Goal: Information Seeking & Learning: Compare options

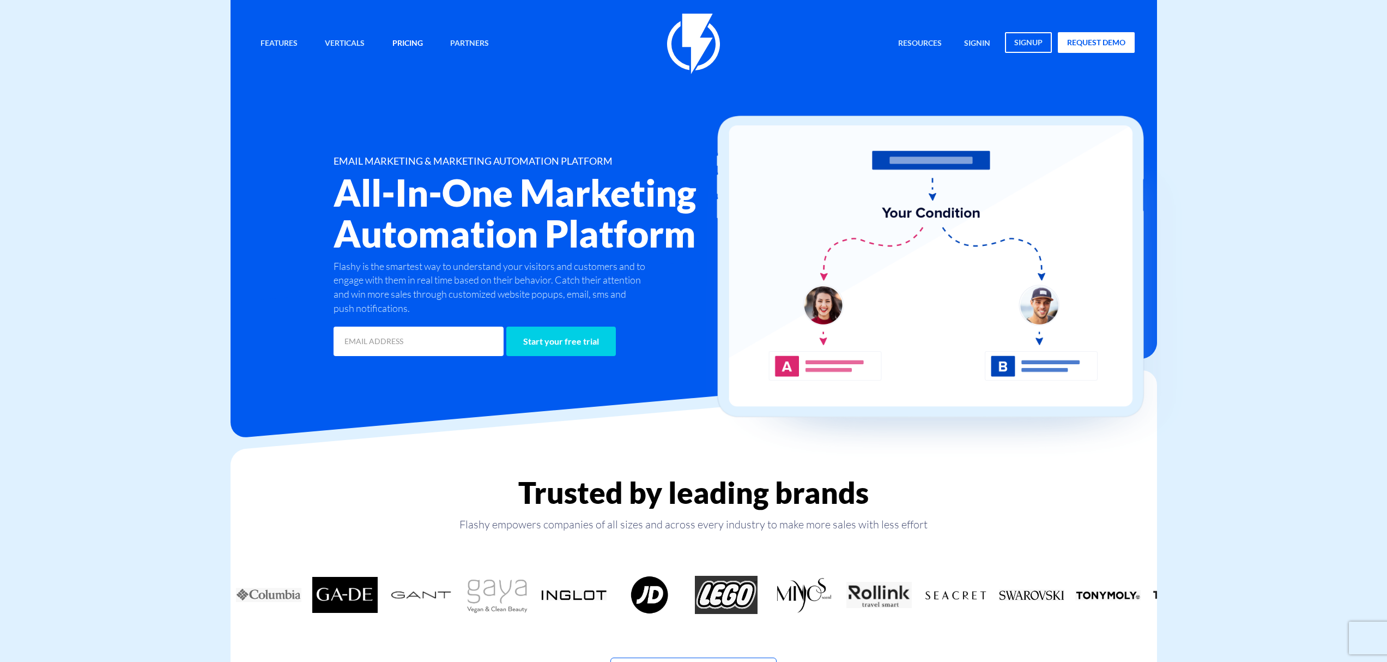
click at [407, 35] on link "Pricing" at bounding box center [407, 43] width 47 height 23
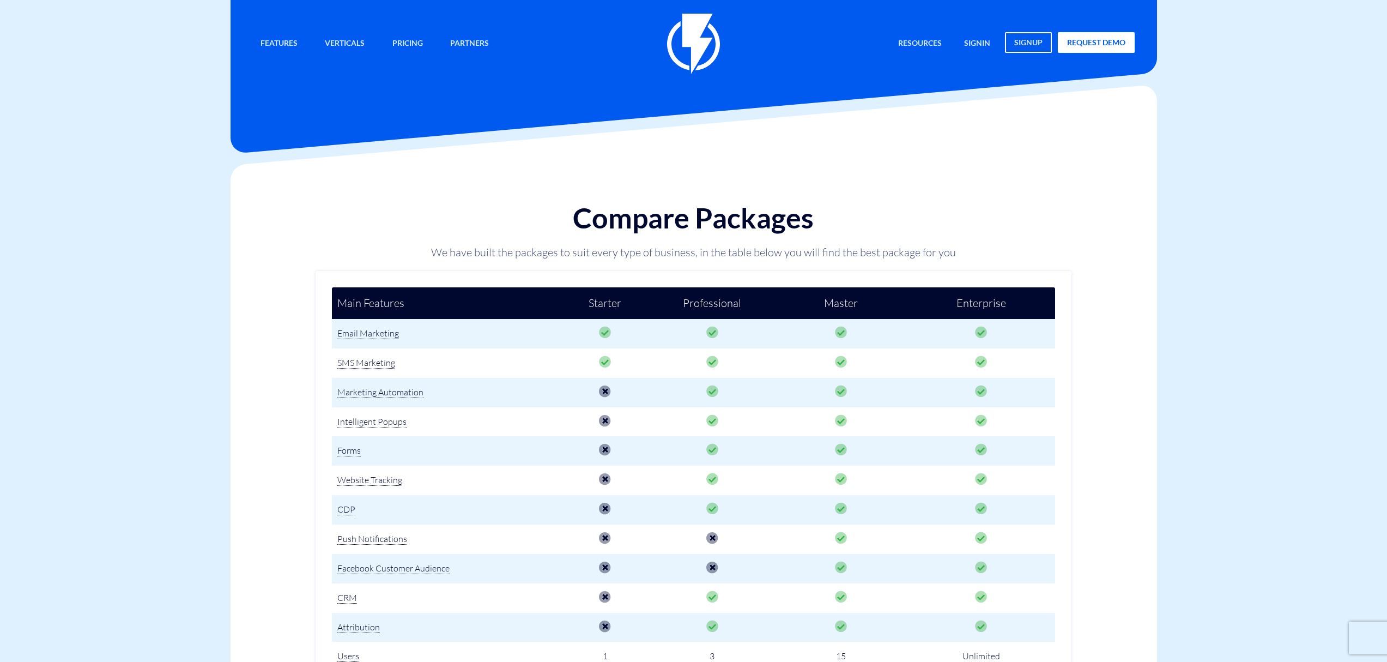
click at [749, 261] on div "Compare Packages We have built the packages to suit every type of business, in …" at bounding box center [693, 230] width 612 height 79
click at [750, 258] on p "We have built the packages to suit every type of business, in the table below y…" at bounding box center [693, 252] width 590 height 15
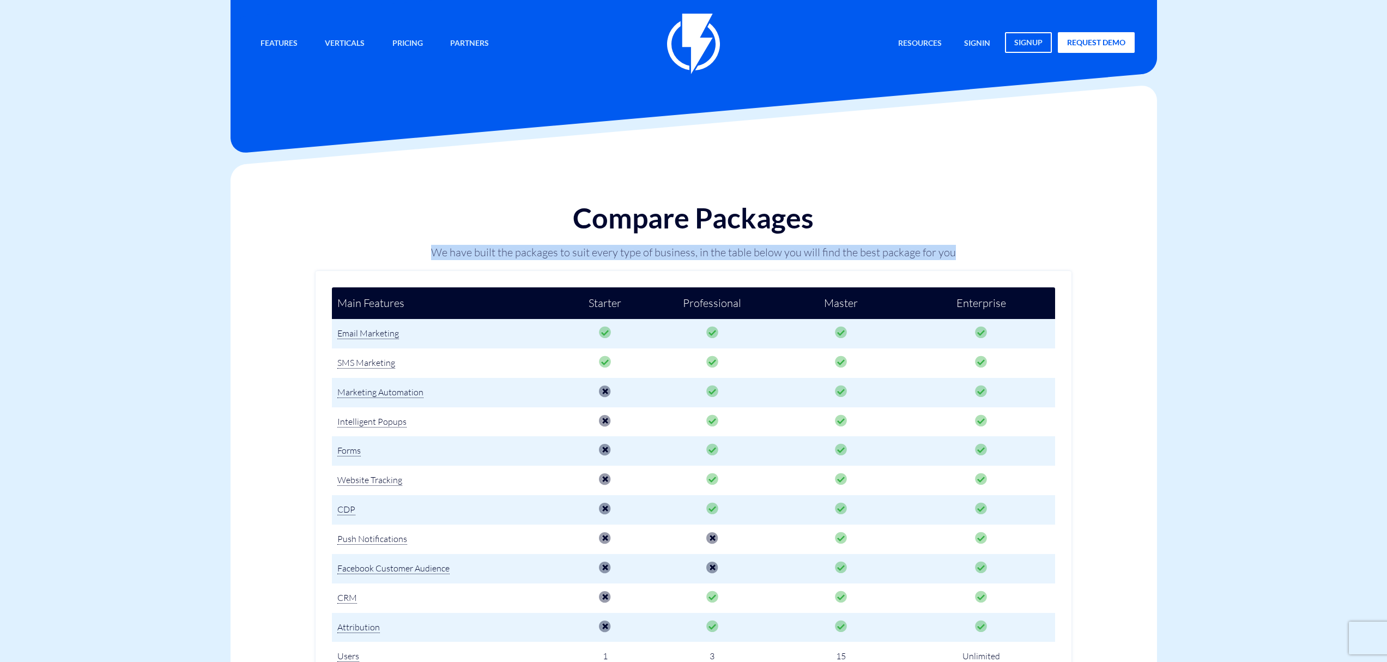
click at [750, 258] on p "We have built the packages to suit every type of business, in the table below y…" at bounding box center [693, 252] width 590 height 15
click at [434, 258] on p "We have built the packages to suit every type of business, in the table below y…" at bounding box center [693, 252] width 590 height 15
drag, startPoint x: 434, startPoint y: 257, endPoint x: 955, endPoint y: 255, distance: 521.0
click at [955, 255] on p "We have built the packages to suit every type of business, in the table below y…" at bounding box center [693, 252] width 590 height 15
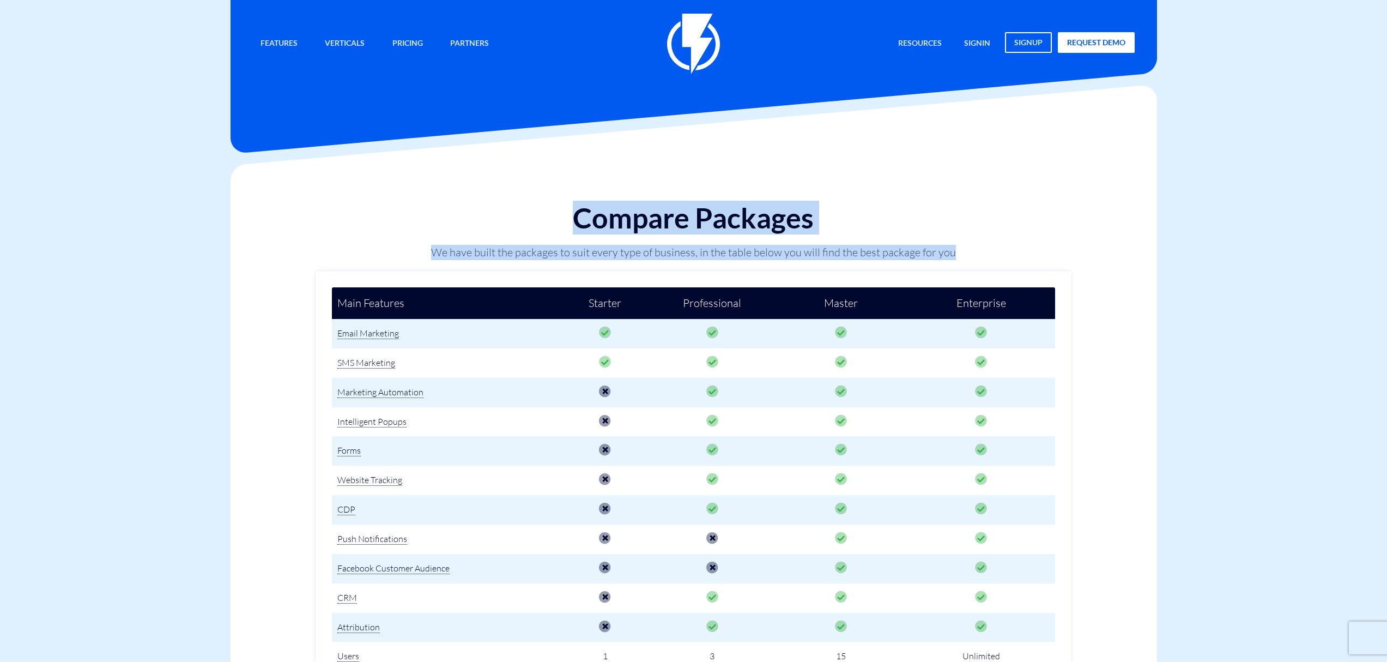
drag, startPoint x: 953, startPoint y: 255, endPoint x: 447, endPoint y: 221, distance: 507.5
click at [447, 221] on div "Compare Packages We have built the packages to suit every type of business, in …" at bounding box center [693, 230] width 612 height 79
click at [447, 221] on h1 "Compare Packages" at bounding box center [693, 217] width 590 height 31
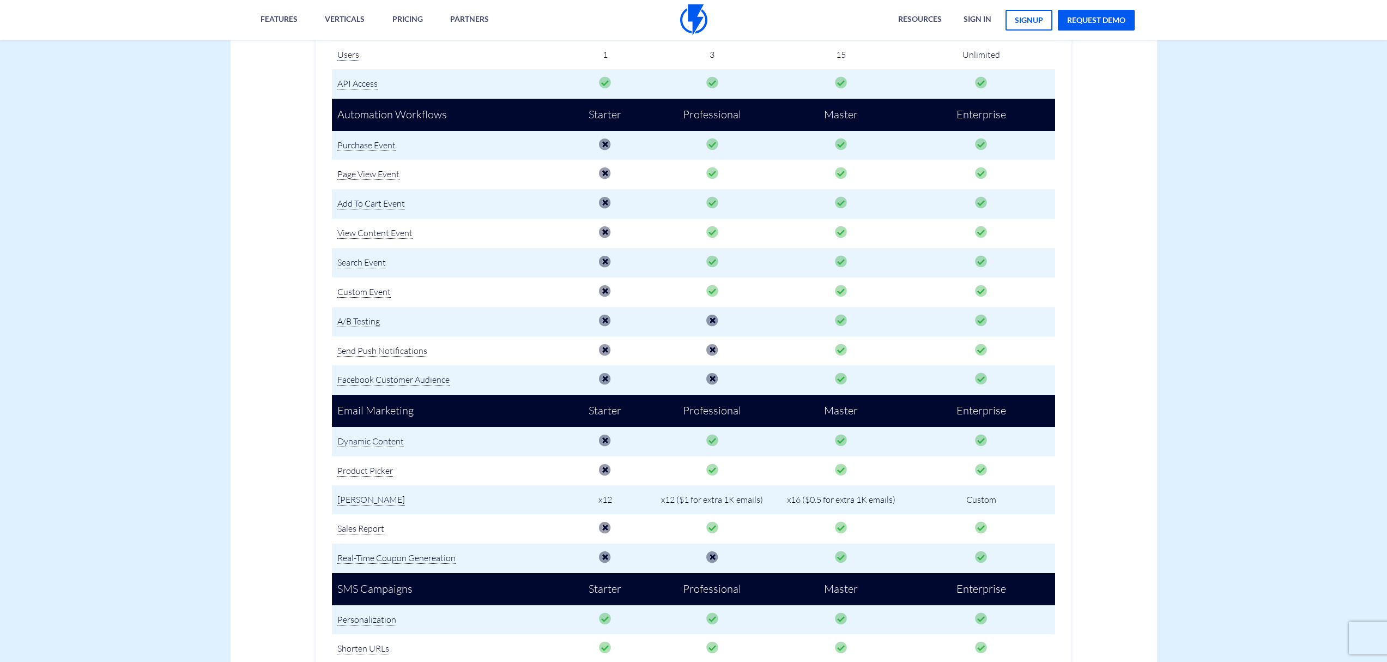
scroll to position [608, 0]
